Goal: Information Seeking & Learning: Learn about a topic

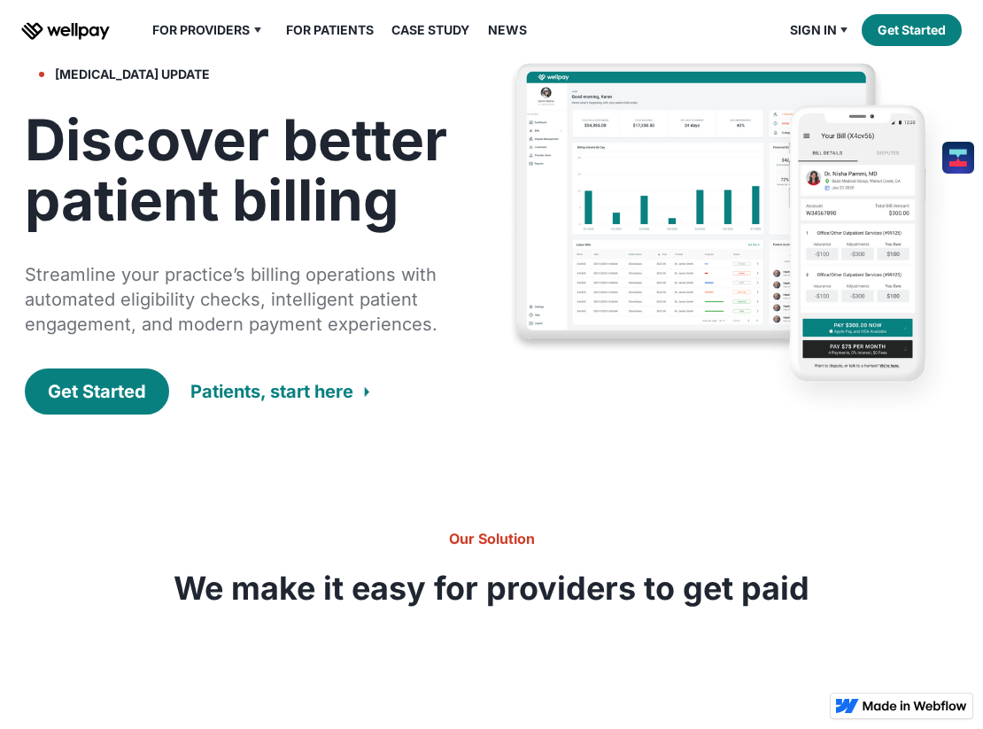
click at [322, 230] on h1 "Discover better patient billing" at bounding box center [249, 170] width 448 height 120
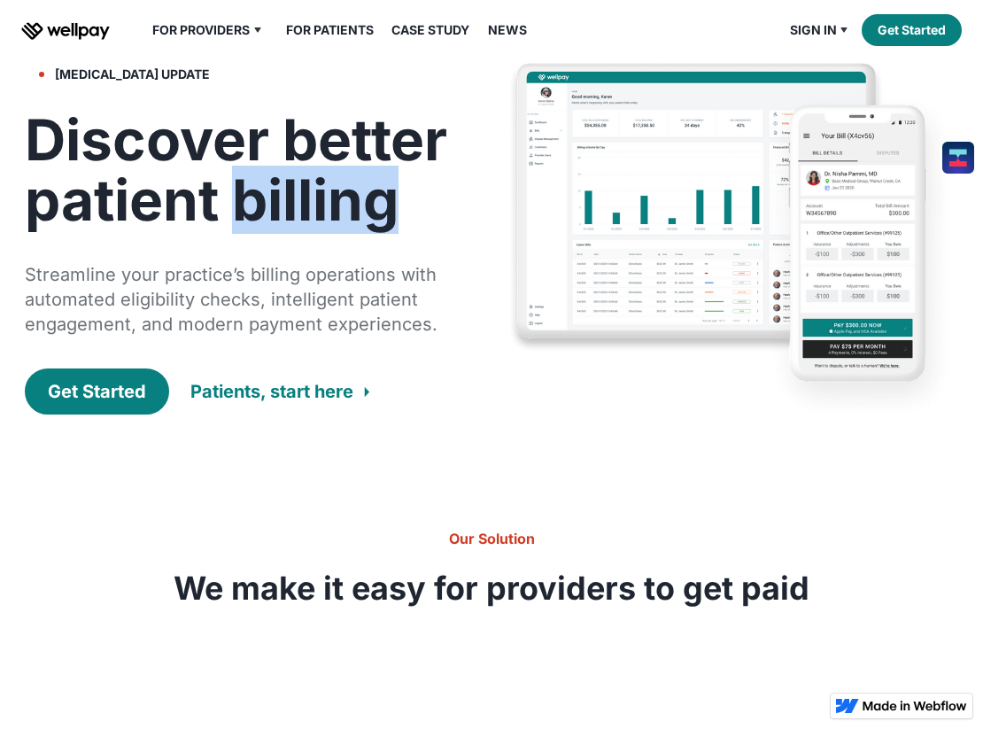
click at [322, 230] on h1 "Discover better patient billing" at bounding box center [249, 170] width 448 height 120
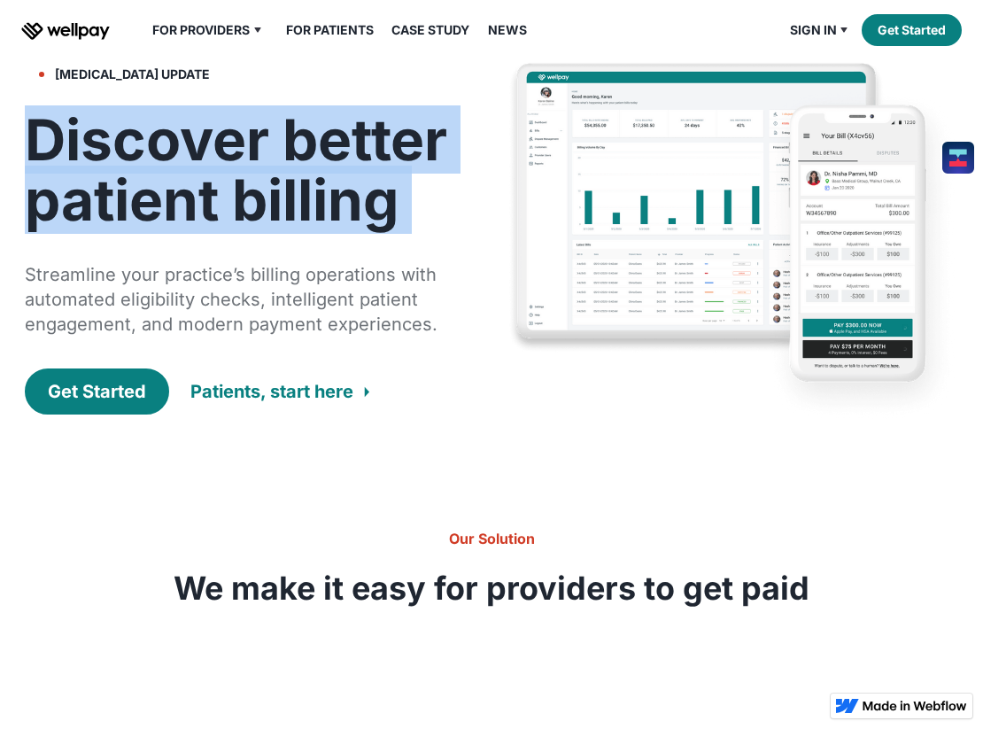
click at [322, 230] on h1 "Discover better patient billing" at bounding box center [249, 170] width 448 height 120
click at [338, 208] on h1 "Discover better patient billing" at bounding box center [249, 170] width 448 height 120
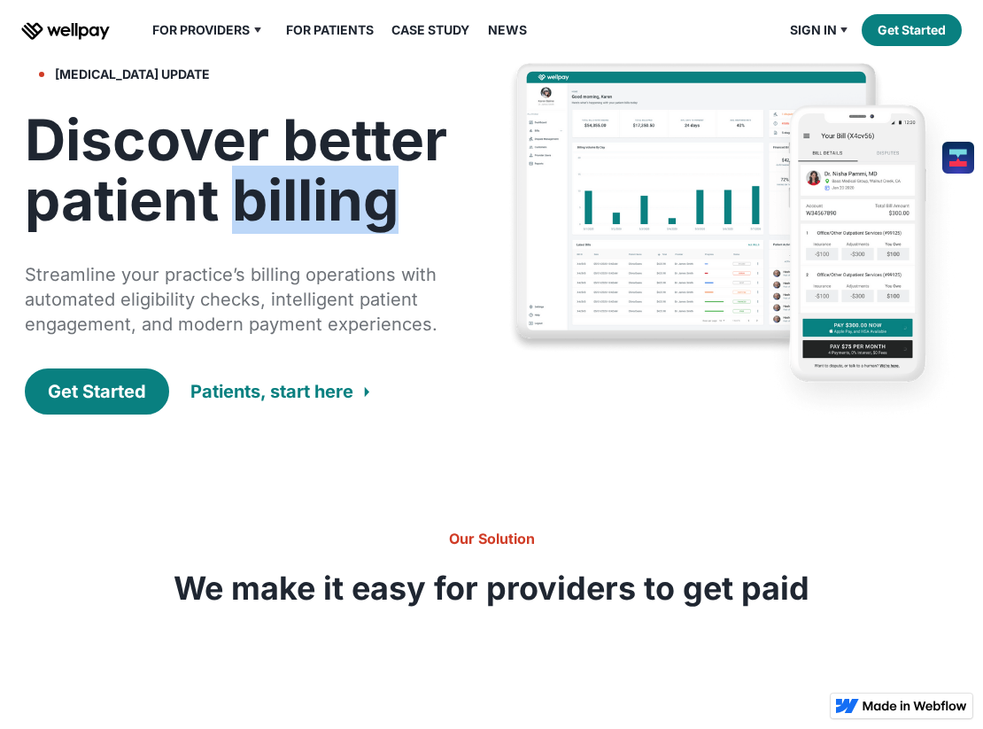
click at [338, 208] on h1 "Discover better patient billing" at bounding box center [249, 170] width 448 height 120
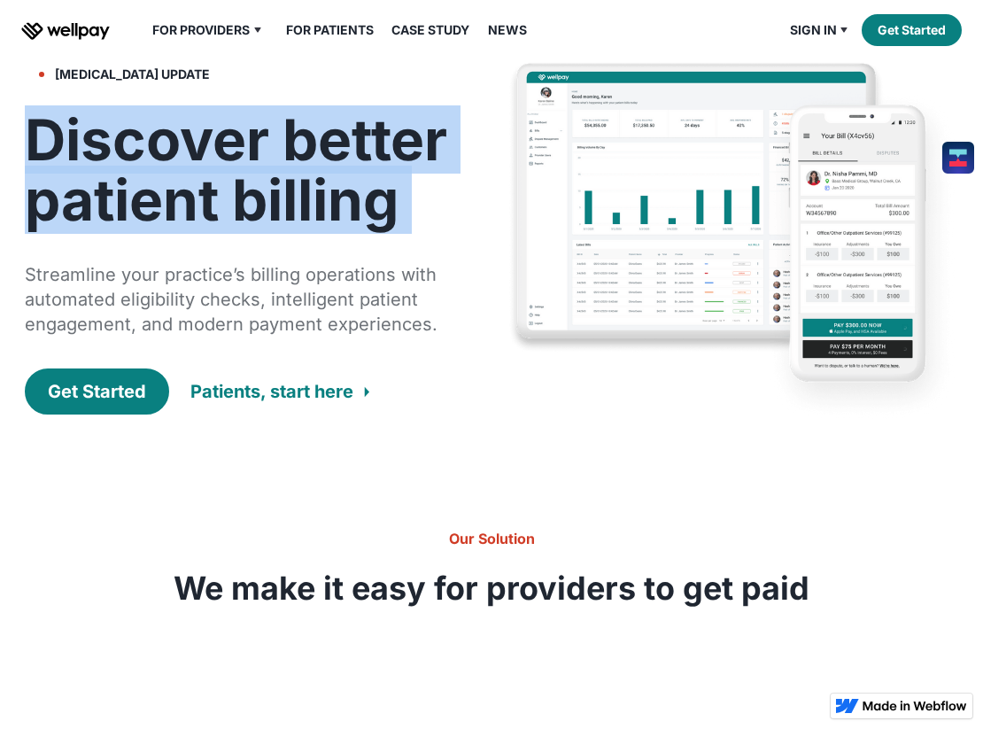
click at [338, 208] on h1 "Discover better patient billing" at bounding box center [249, 170] width 448 height 120
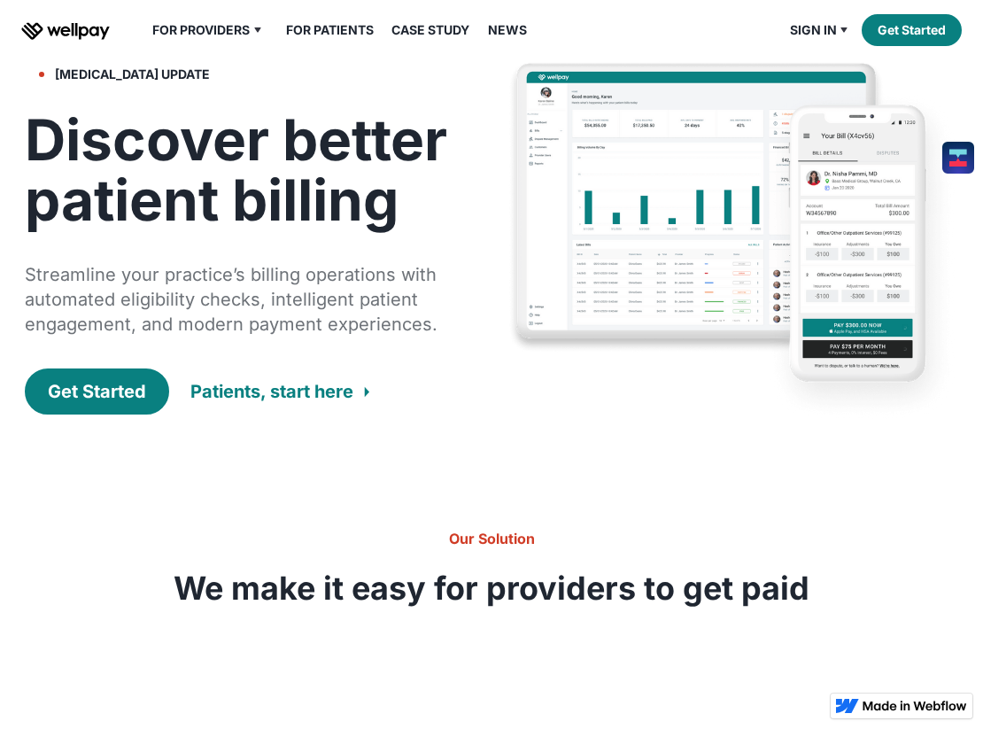
click at [346, 206] on h1 "Discover better patient billing" at bounding box center [249, 170] width 448 height 120
click at [336, 171] on h1 "Discover better patient billing" at bounding box center [249, 170] width 448 height 120
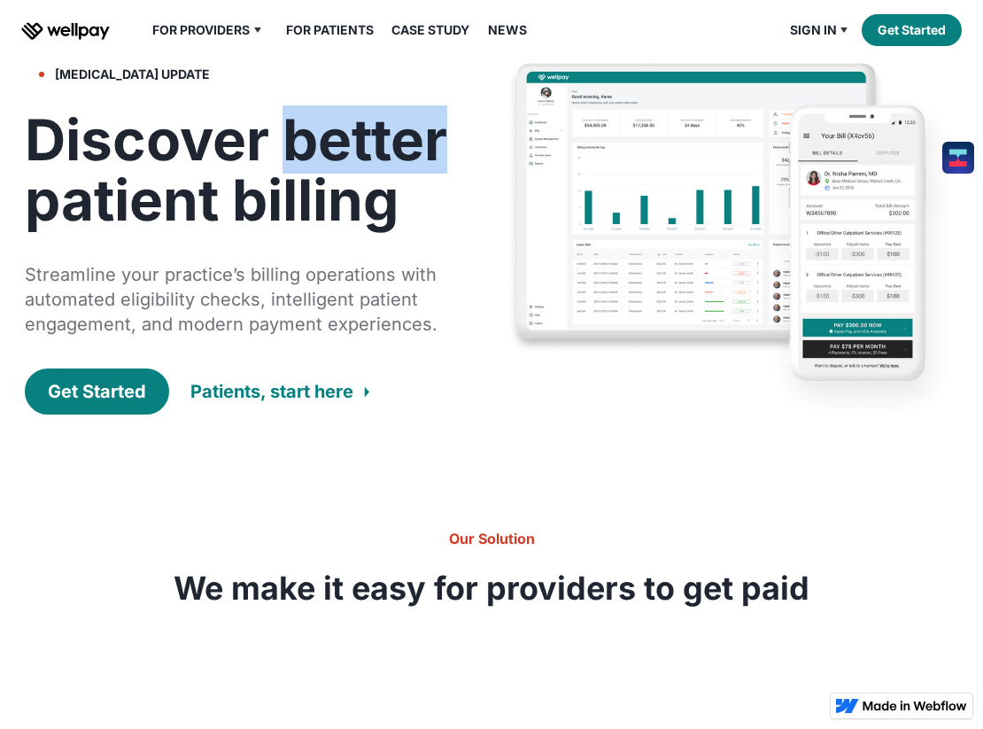
click at [336, 171] on h1 "Discover better patient billing" at bounding box center [249, 170] width 448 height 120
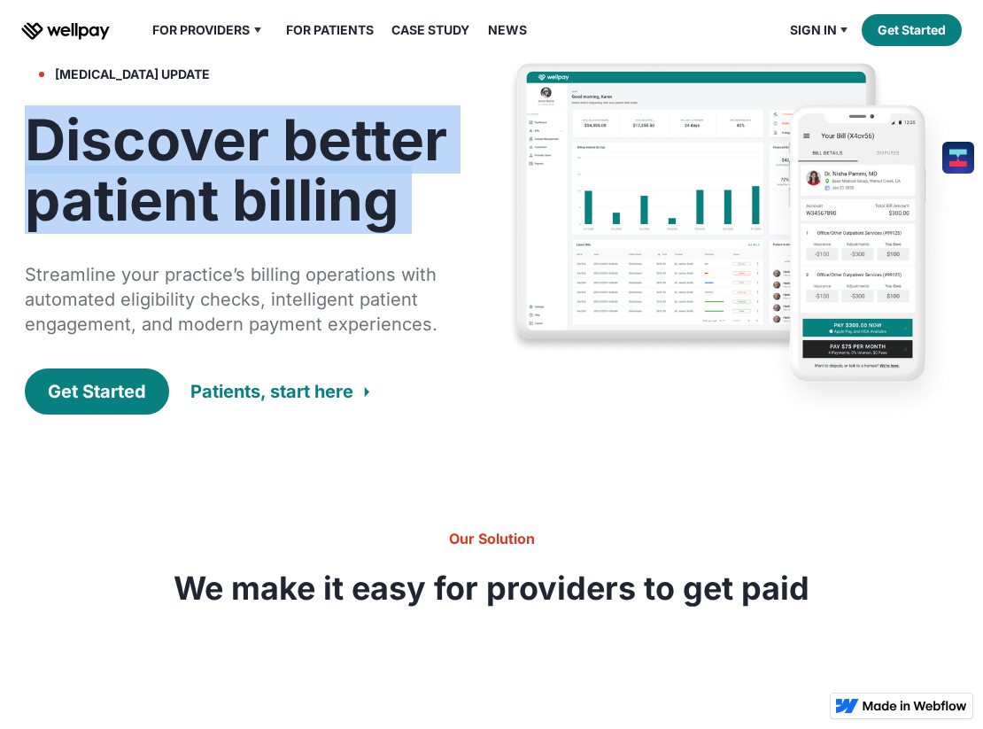
click at [336, 171] on h1 "Discover better patient billing" at bounding box center [249, 170] width 448 height 120
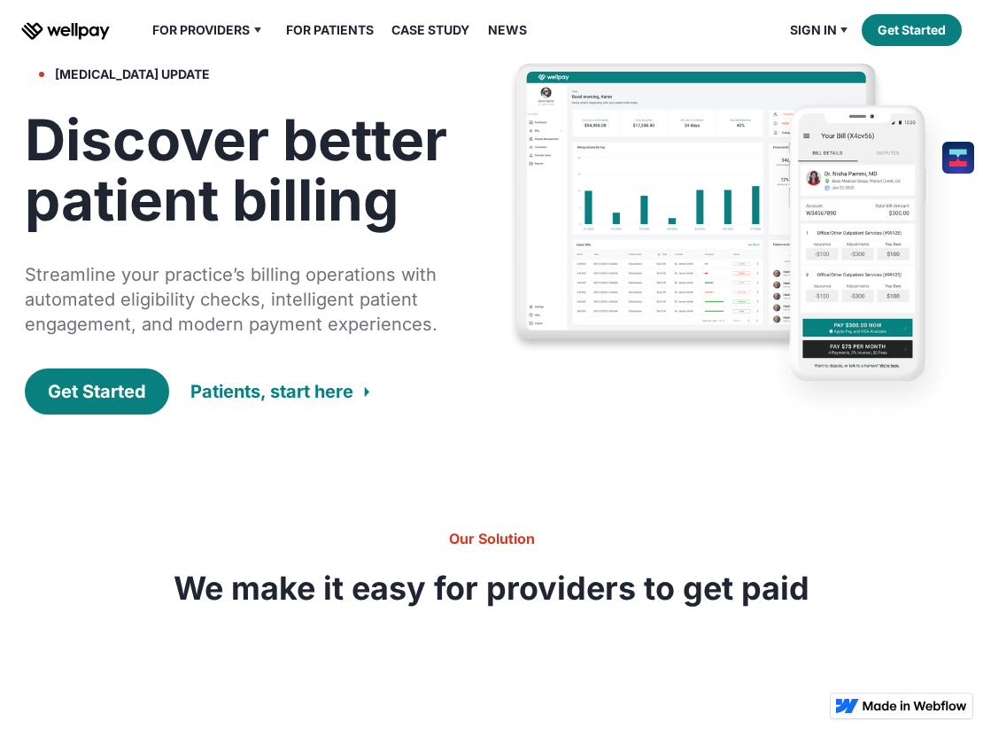
click at [347, 187] on h1 "Discover better patient billing" at bounding box center [249, 170] width 448 height 120
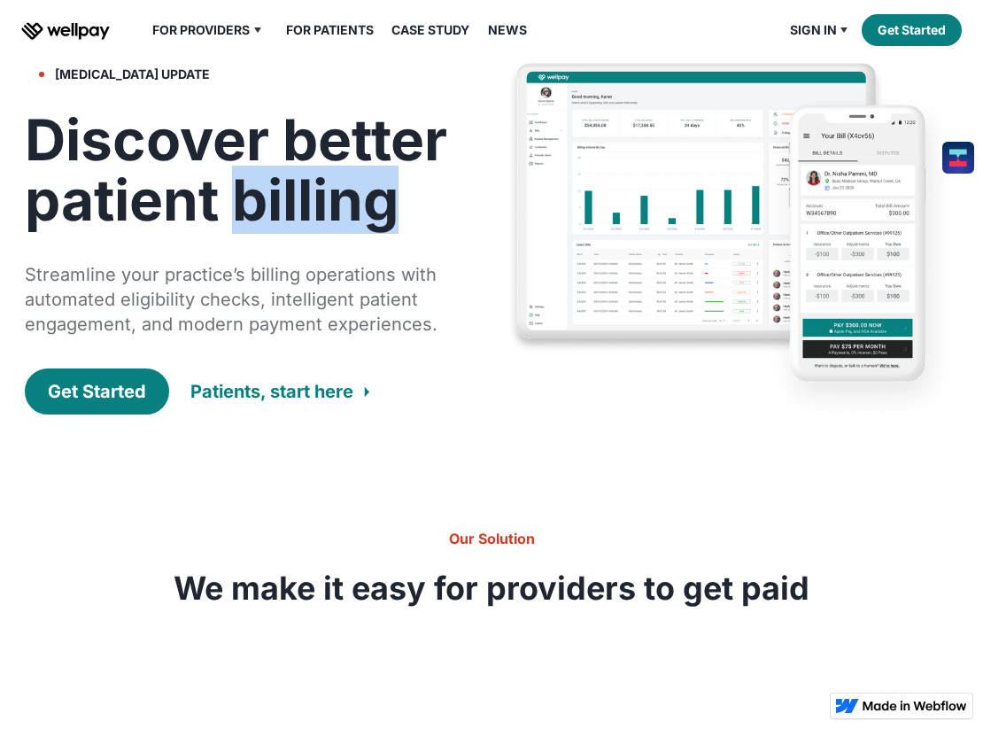
click at [347, 187] on h1 "Discover better patient billing" at bounding box center [249, 170] width 448 height 120
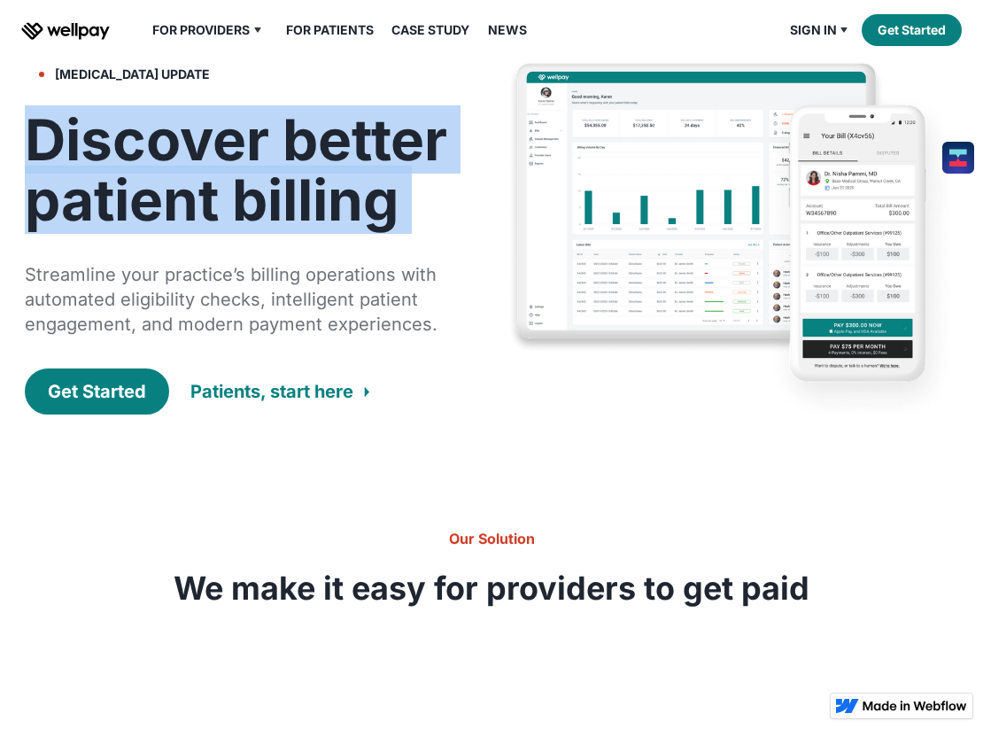
click at [347, 187] on h1 "Discover better patient billing" at bounding box center [249, 170] width 448 height 120
click at [321, 189] on h1 "Discover better patient billing" at bounding box center [249, 170] width 448 height 120
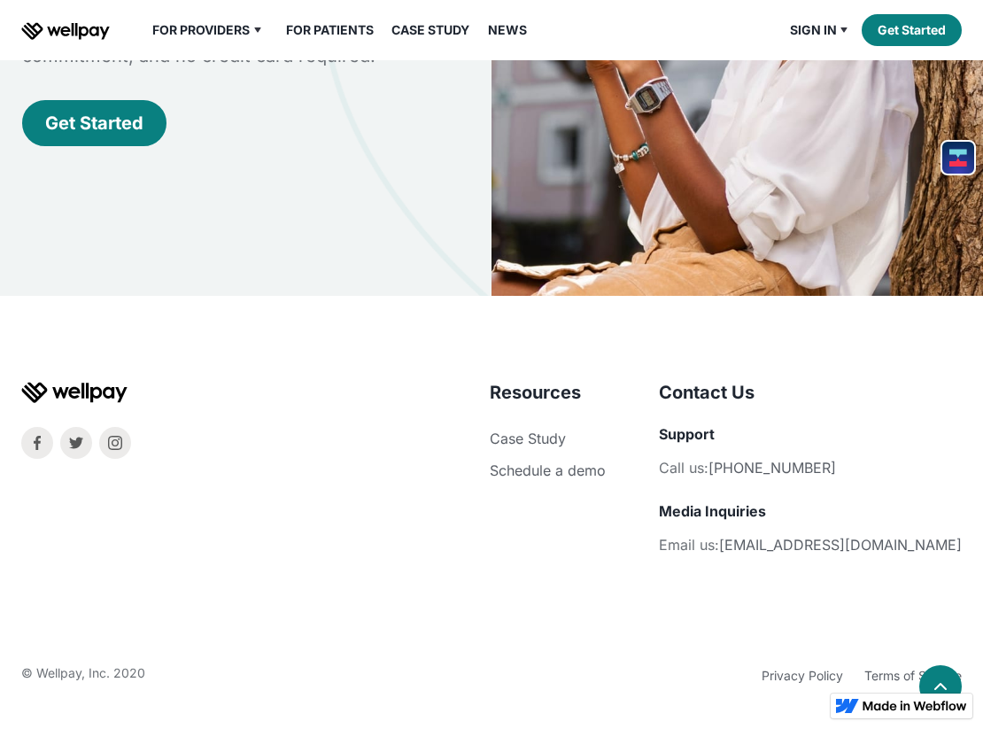
scroll to position [4898, 0]
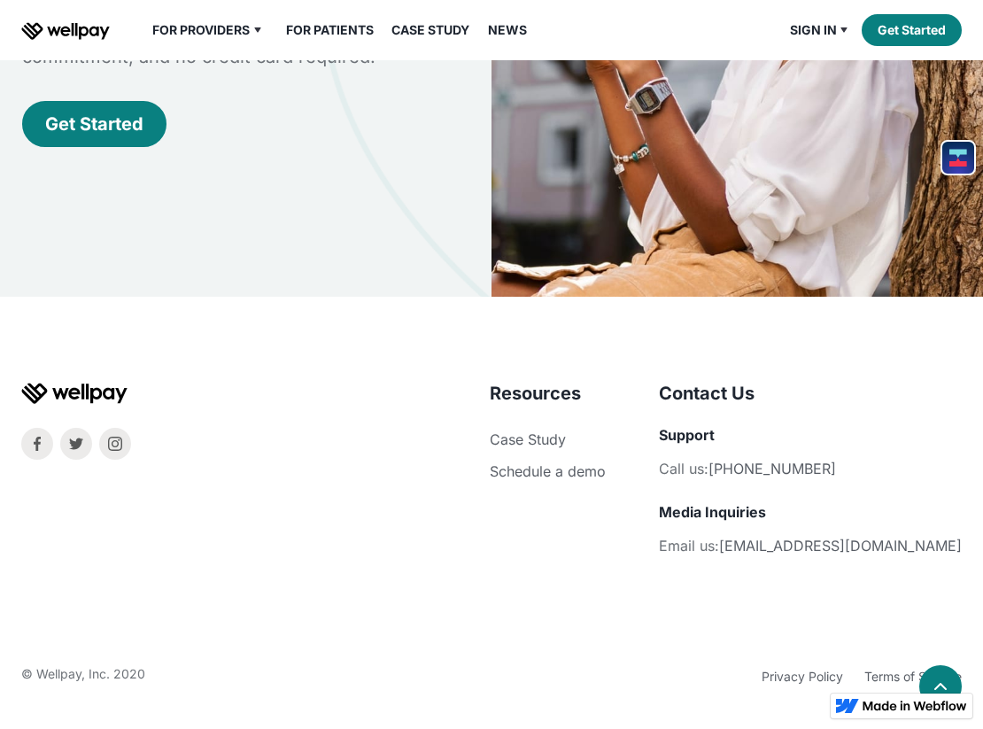
click at [606, 446] on li "Case Study" at bounding box center [548, 439] width 116 height 27
click at [566, 436] on link "Case Study" at bounding box center [528, 439] width 76 height 18
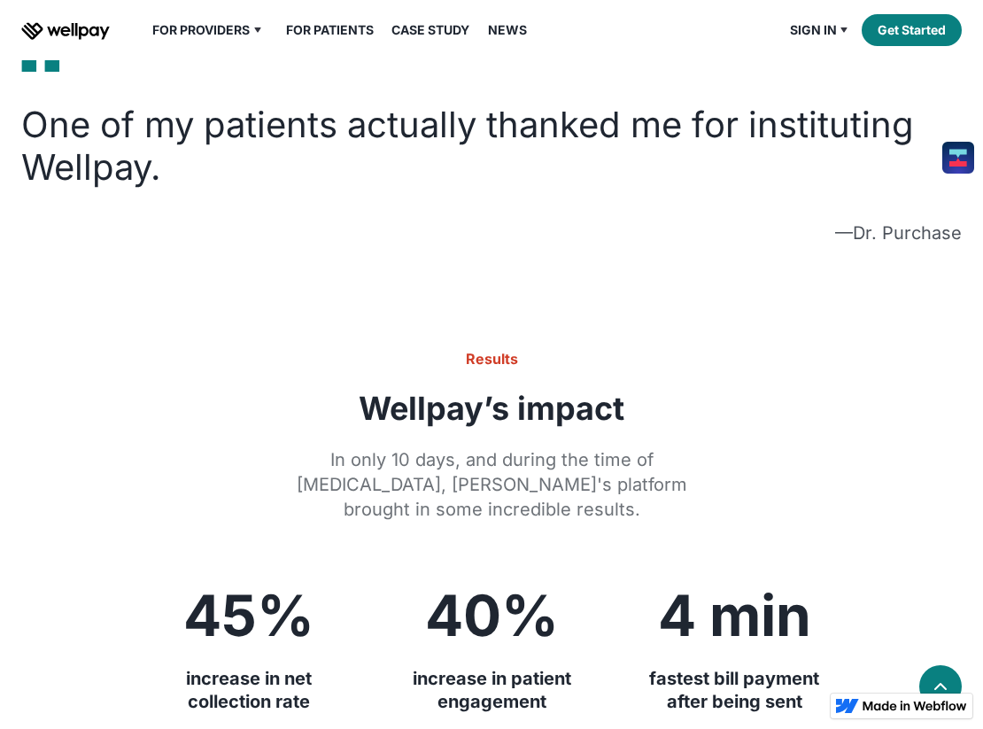
scroll to position [2111, 0]
